Goal: Task Accomplishment & Management: Use online tool/utility

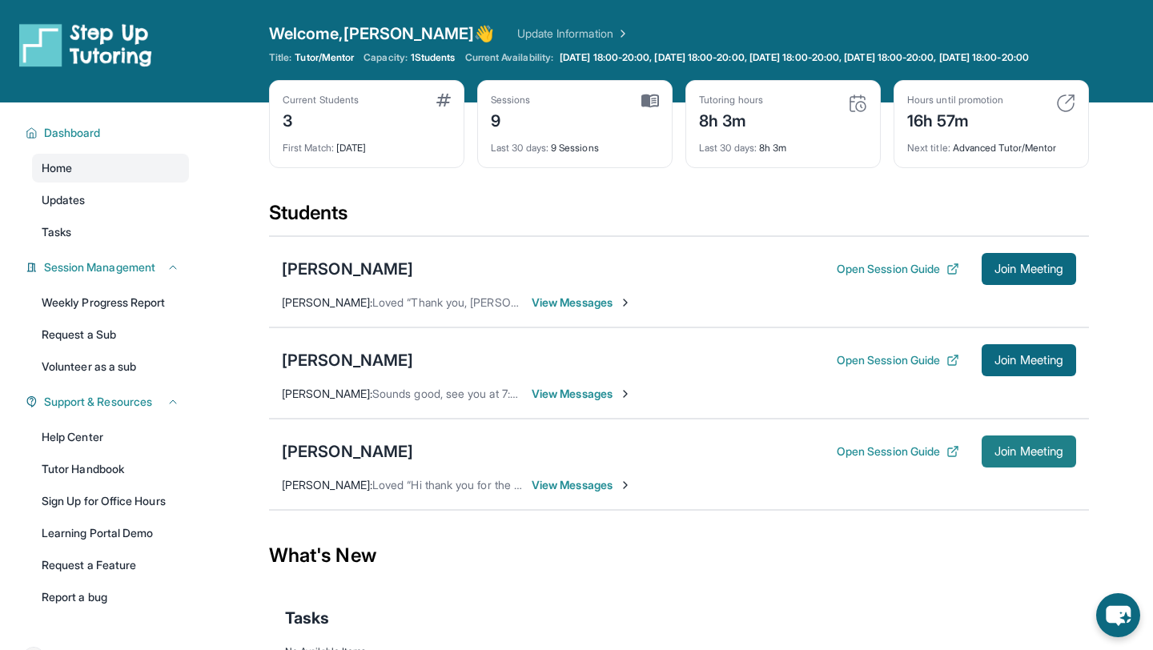
click at [1004, 457] on span "Join Meeting" at bounding box center [1029, 452] width 69 height 10
click at [867, 460] on button "Open Session Guide" at bounding box center [898, 452] width 123 height 16
